Goal: Navigation & Orientation: Find specific page/section

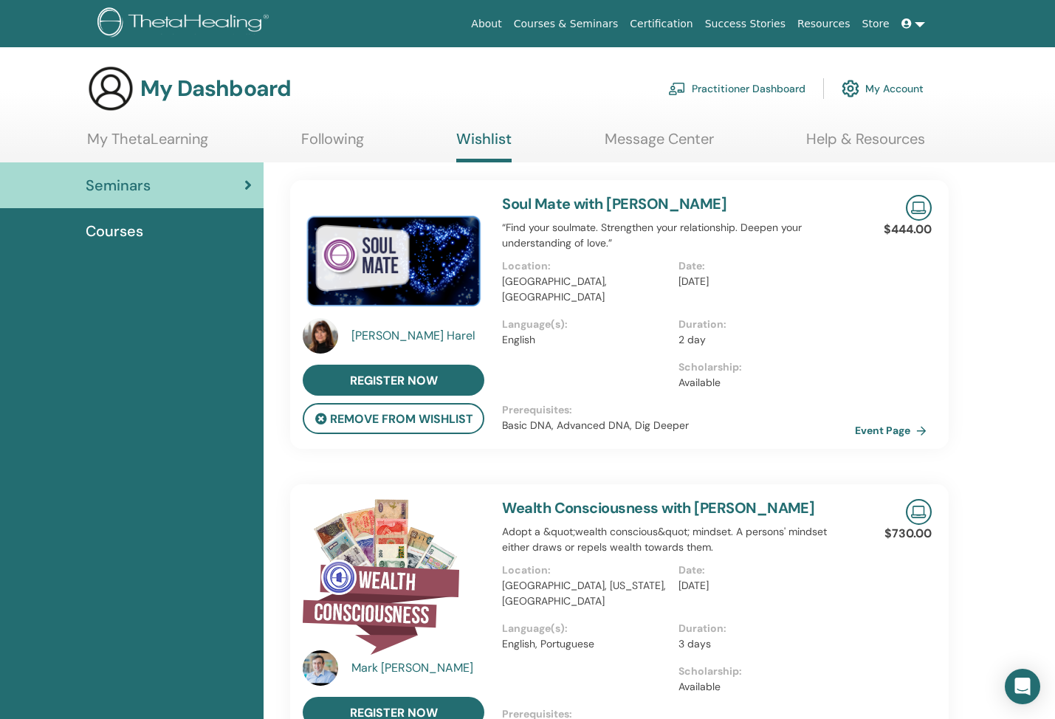
click at [109, 134] on link "My ThetaLearning" at bounding box center [147, 144] width 121 height 29
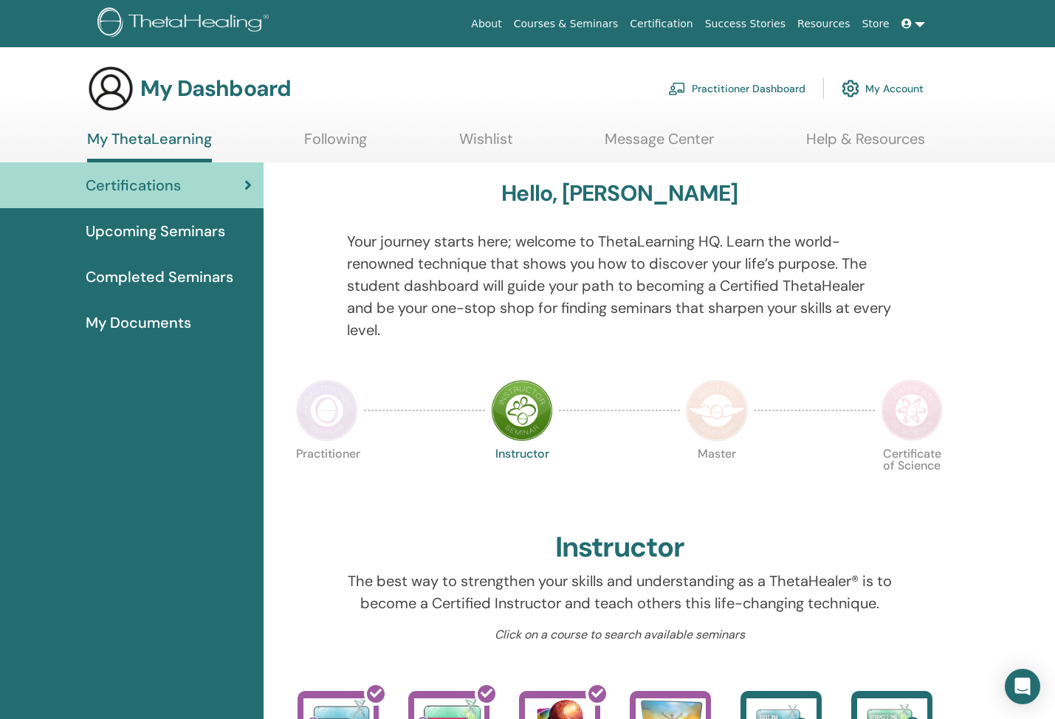
click at [150, 236] on span "Upcoming Seminars" at bounding box center [156, 231] width 140 height 22
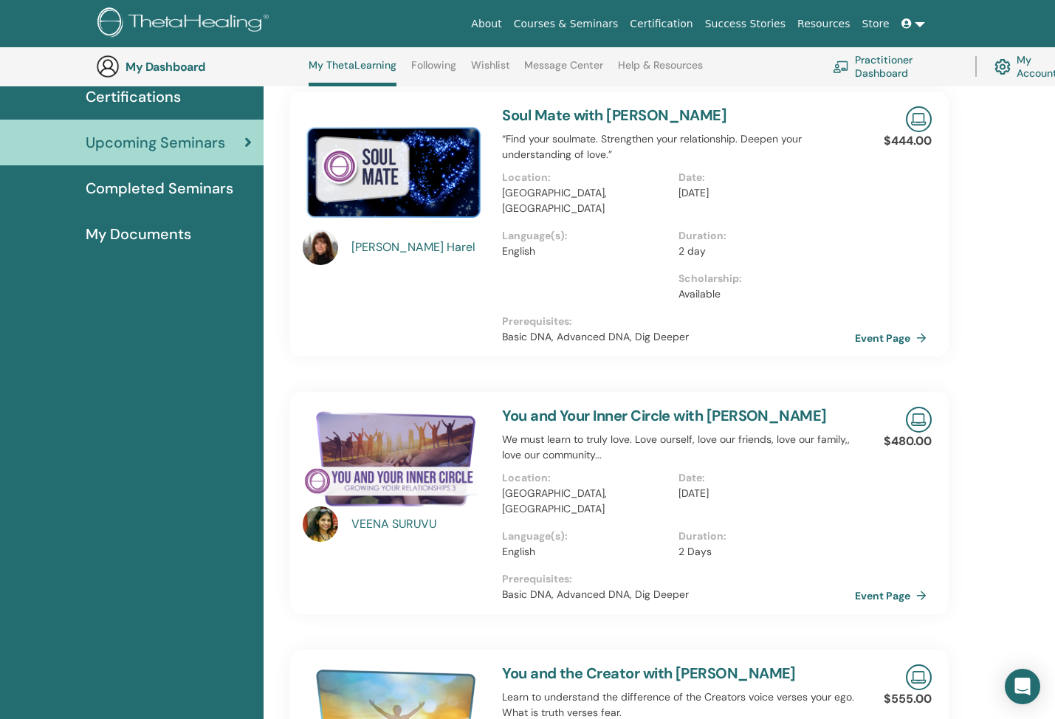
scroll to position [126, 0]
